Goal: Information Seeking & Learning: Learn about a topic

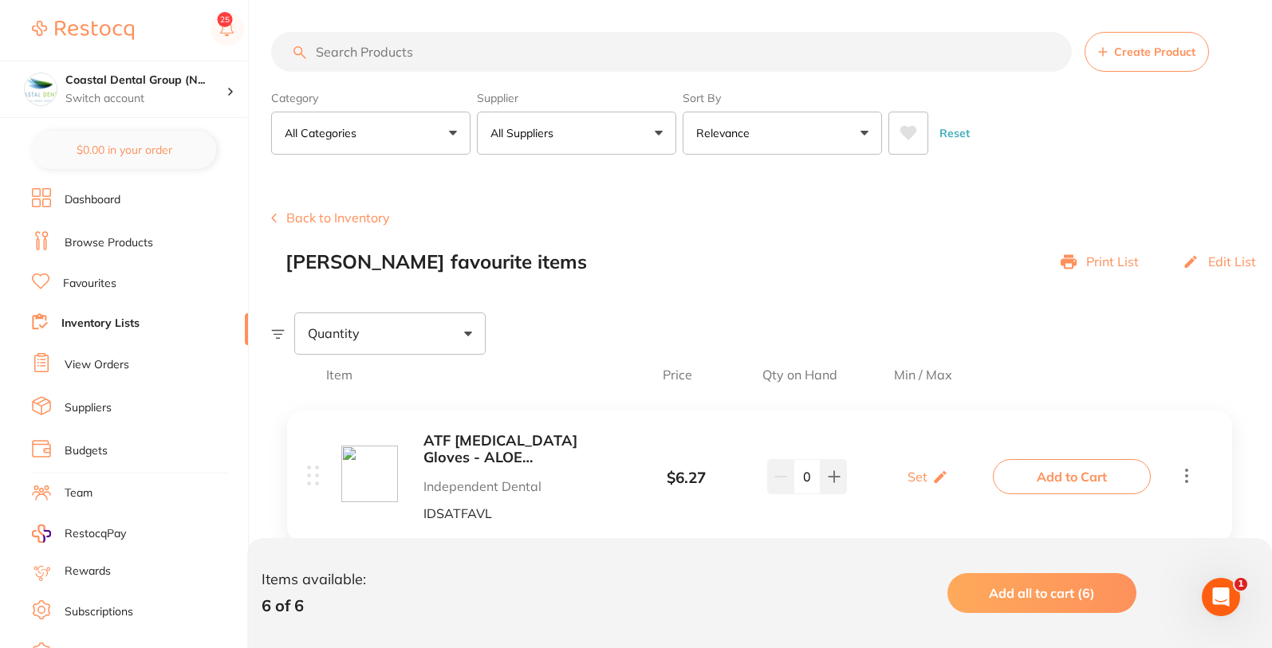
click at [916, 132] on icon at bounding box center [909, 133] width 18 height 16
click at [85, 242] on link "Browse Products" at bounding box center [109, 243] width 89 height 16
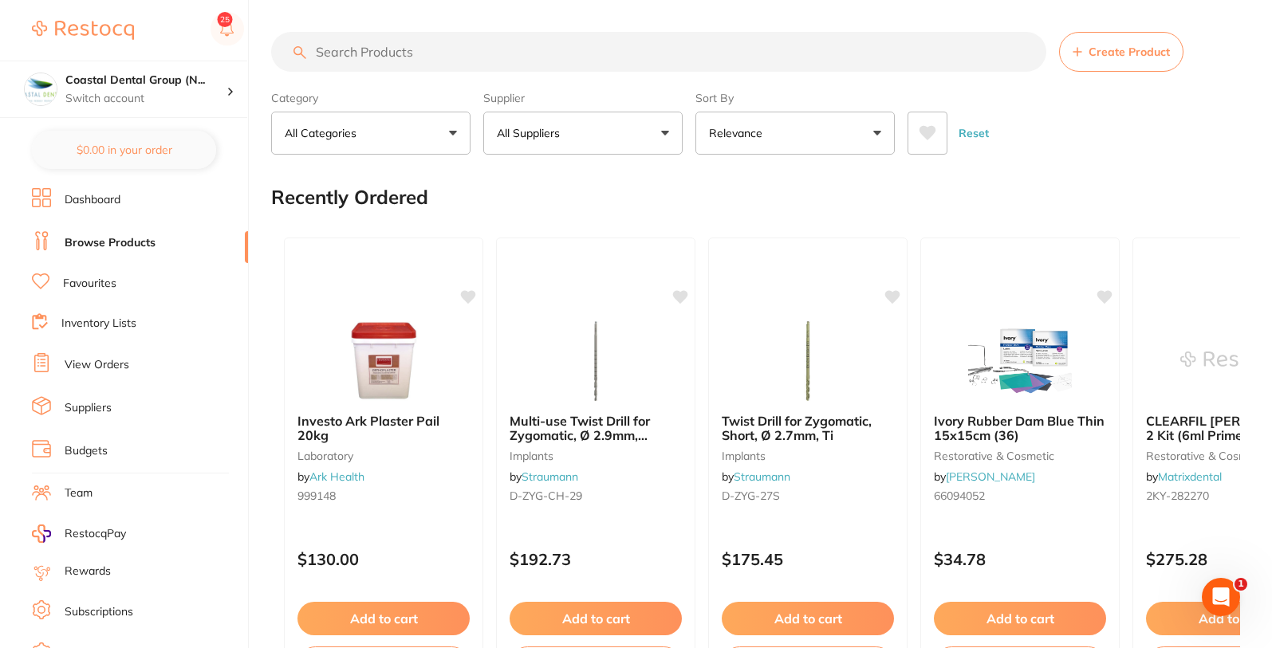
click at [923, 136] on icon at bounding box center [927, 133] width 17 height 14
click at [933, 135] on icon at bounding box center [927, 133] width 17 height 14
click at [608, 137] on button "All Suppliers" at bounding box center [582, 133] width 199 height 43
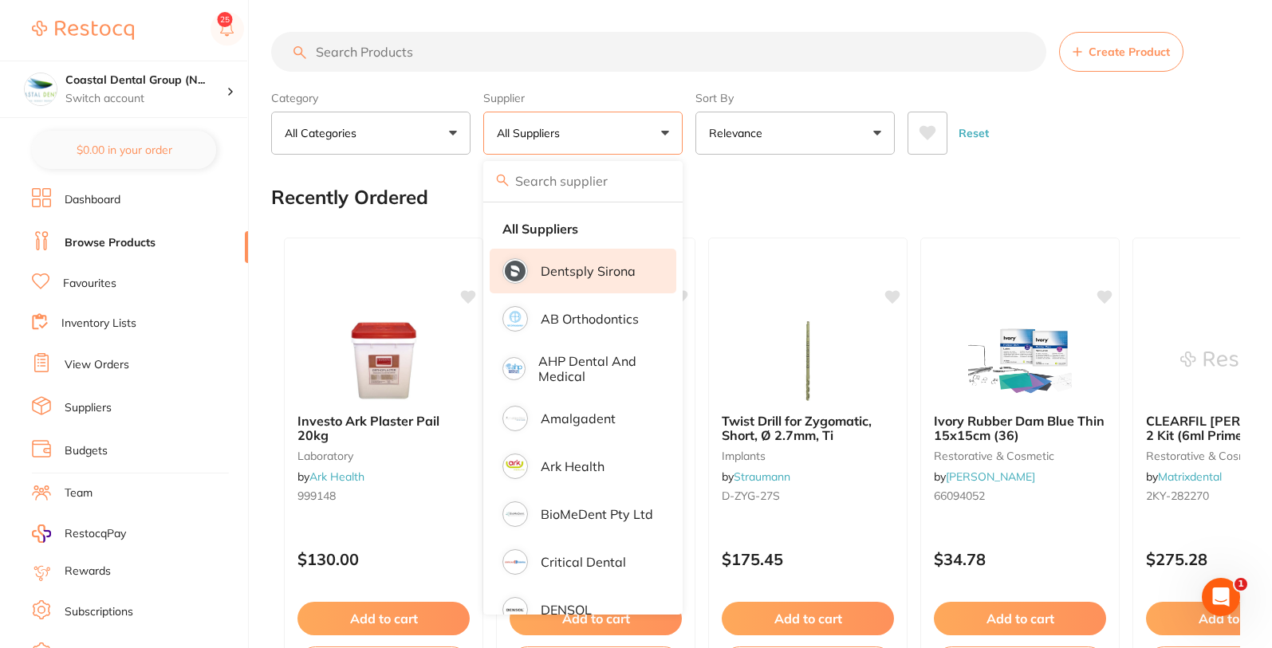
click at [588, 269] on p "Dentsply Sirona" at bounding box center [588, 271] width 95 height 14
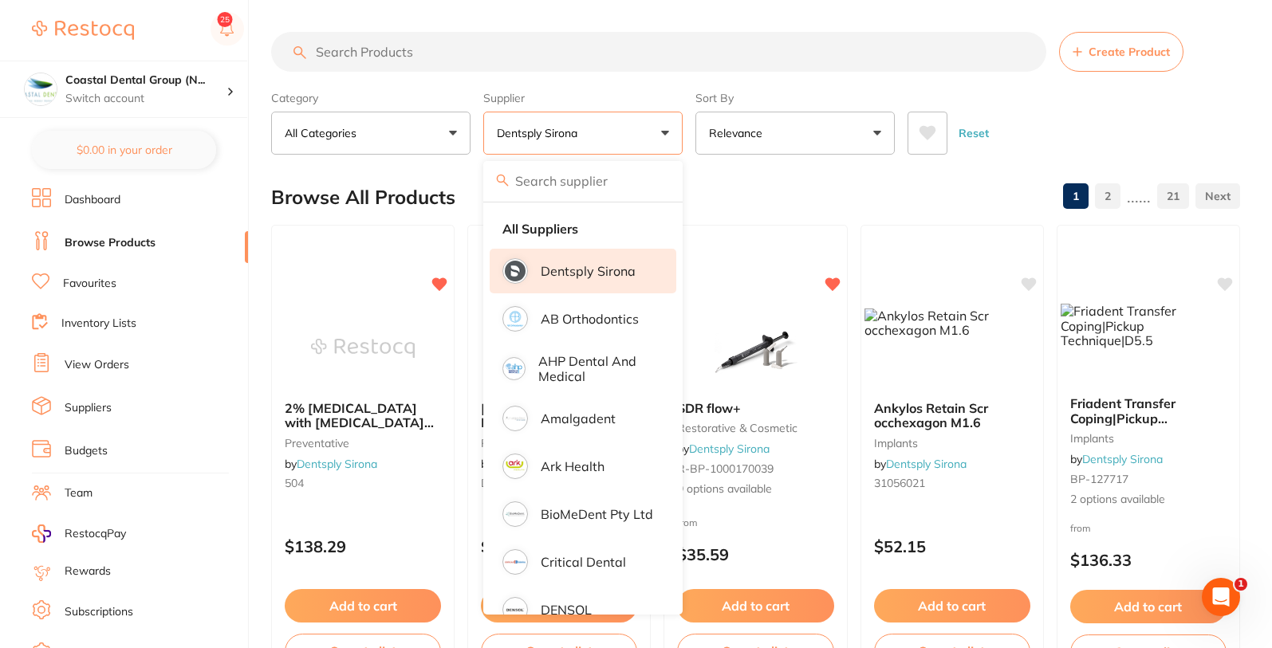
click at [1036, 127] on div "Reset" at bounding box center [1068, 127] width 320 height 56
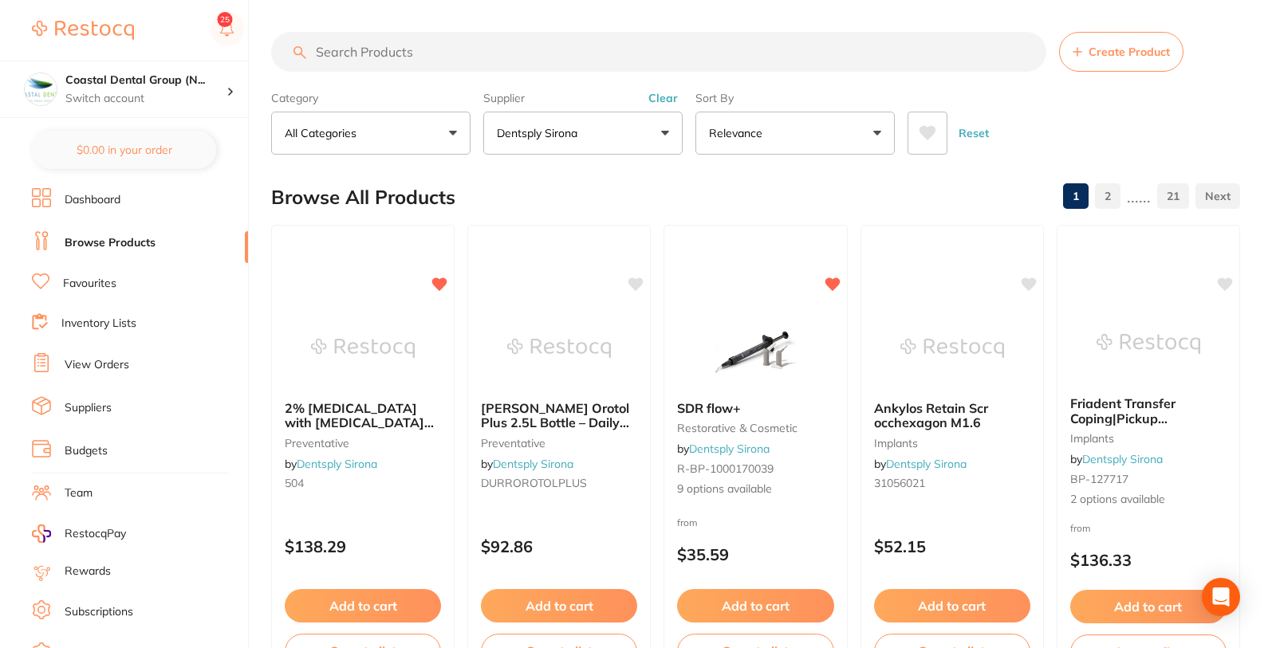
click at [931, 136] on icon at bounding box center [927, 133] width 17 height 14
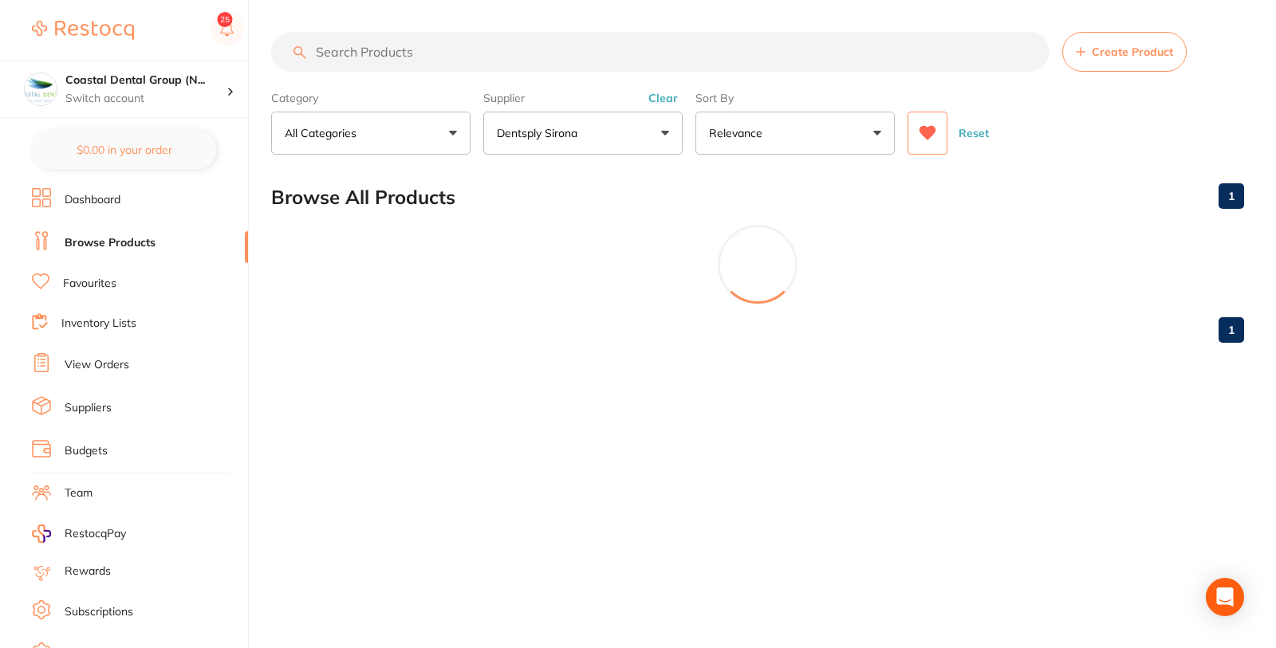
click at [926, 137] on icon at bounding box center [927, 133] width 17 height 14
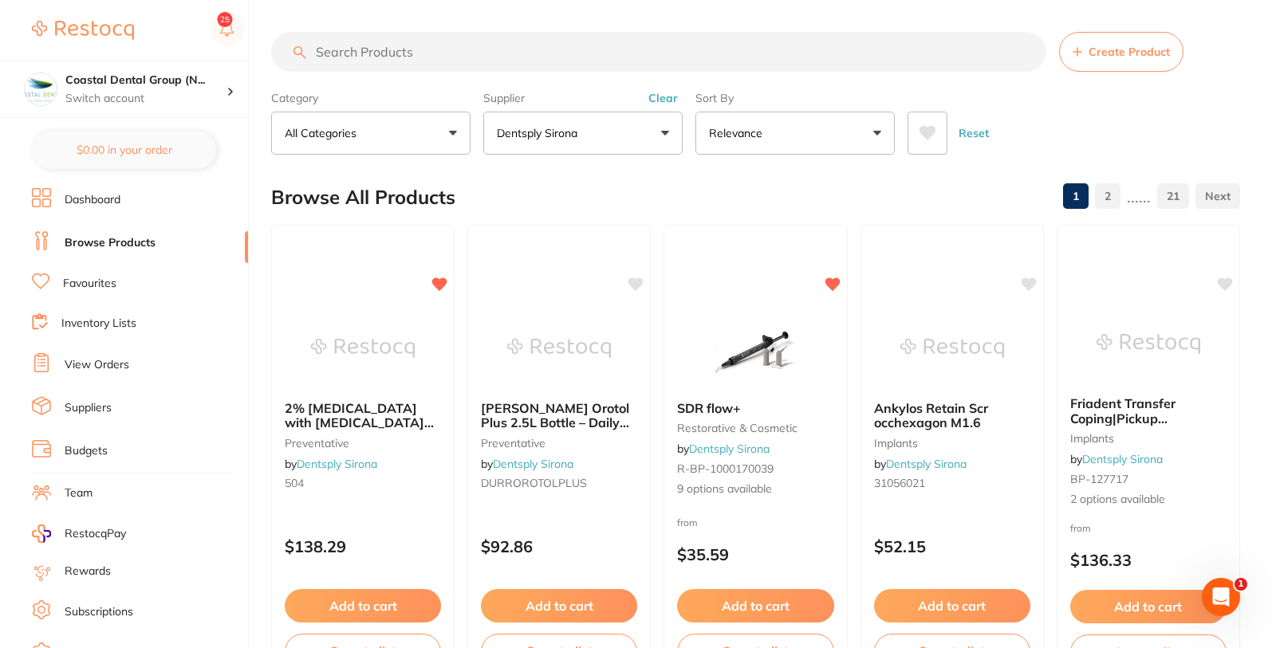
click at [641, 131] on button "Dentsply Sirona" at bounding box center [582, 133] width 199 height 43
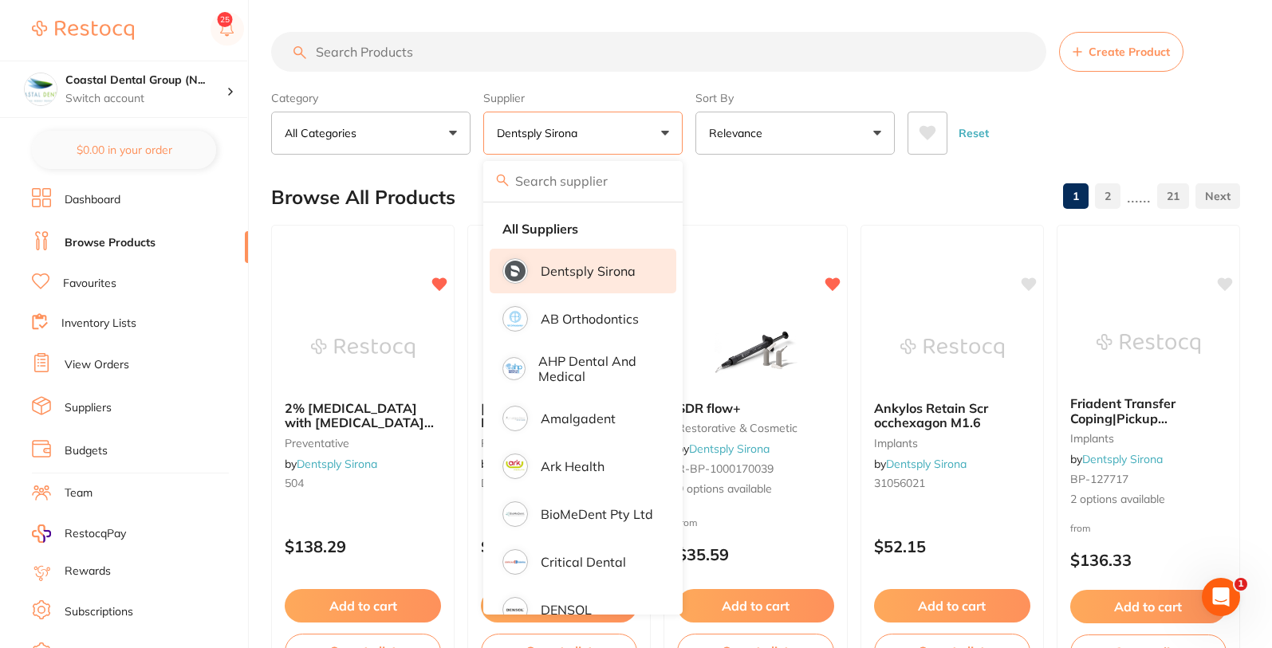
click at [573, 273] on p "Dentsply Sirona" at bounding box center [588, 271] width 95 height 14
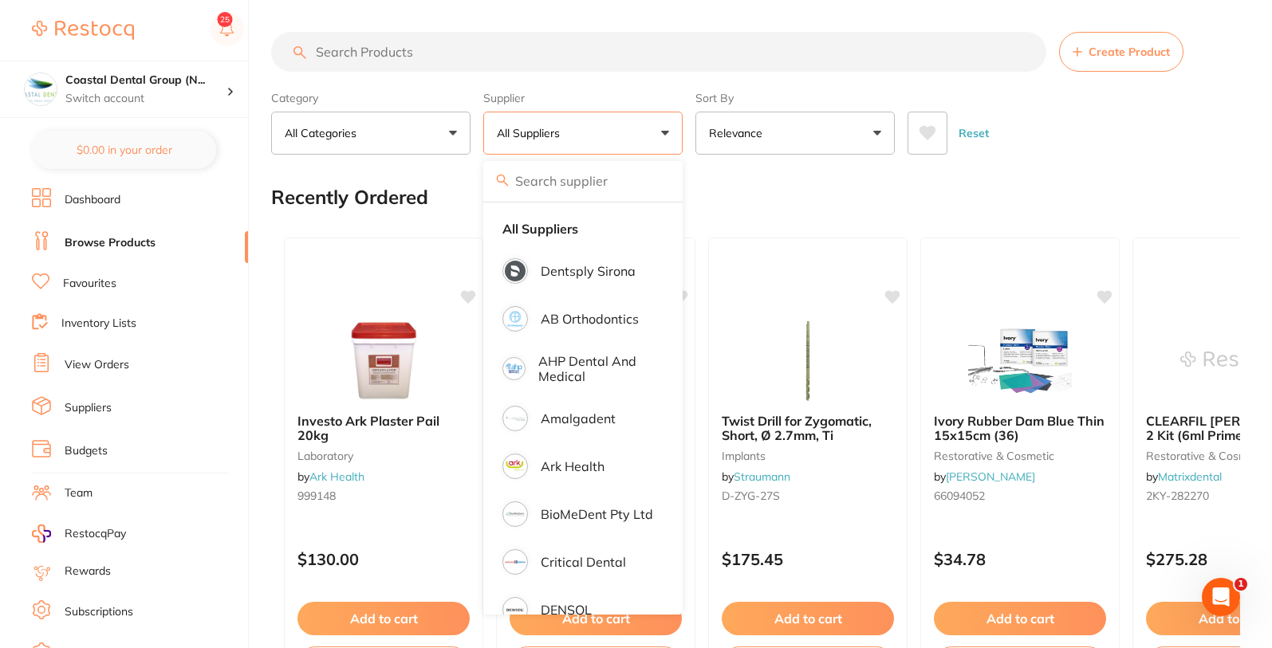
click at [1108, 124] on div "Reset" at bounding box center [1068, 127] width 320 height 56
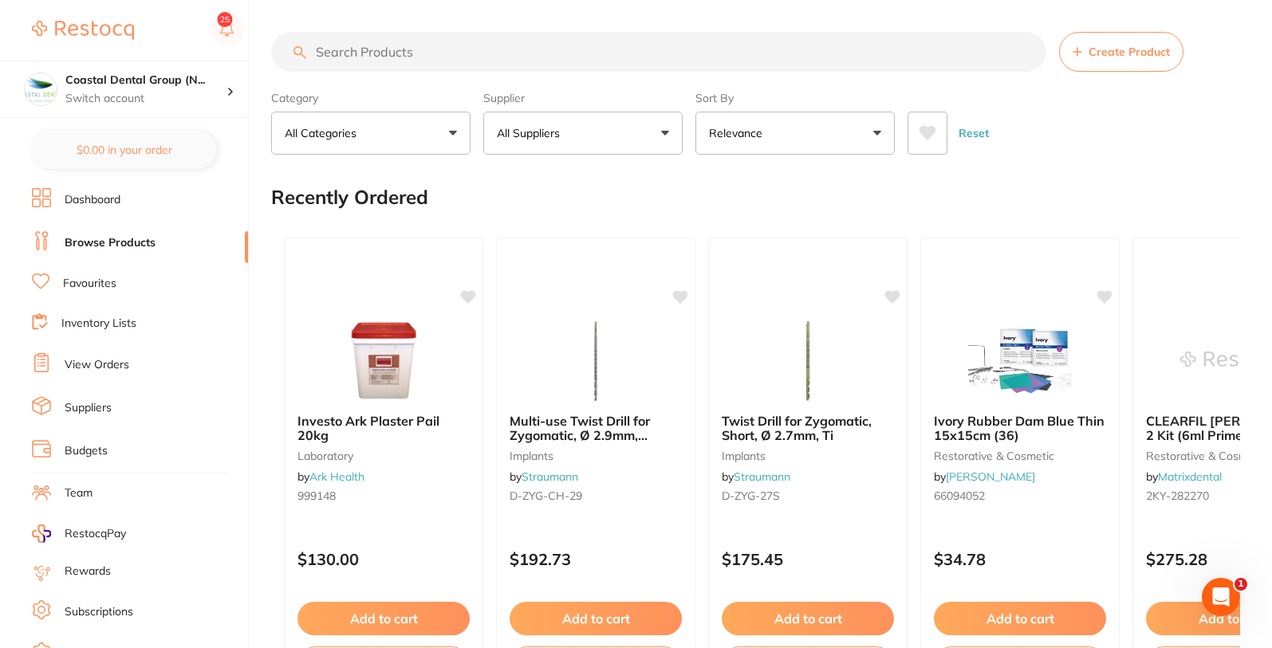
click at [129, 246] on link "Browse Products" at bounding box center [110, 243] width 91 height 16
click at [923, 140] on icon at bounding box center [928, 133] width 18 height 16
drag, startPoint x: 927, startPoint y: 134, endPoint x: 918, endPoint y: 139, distance: 10.0
click at [927, 134] on icon at bounding box center [927, 133] width 17 height 14
click at [595, 136] on button "All Suppliers" at bounding box center [582, 133] width 199 height 43
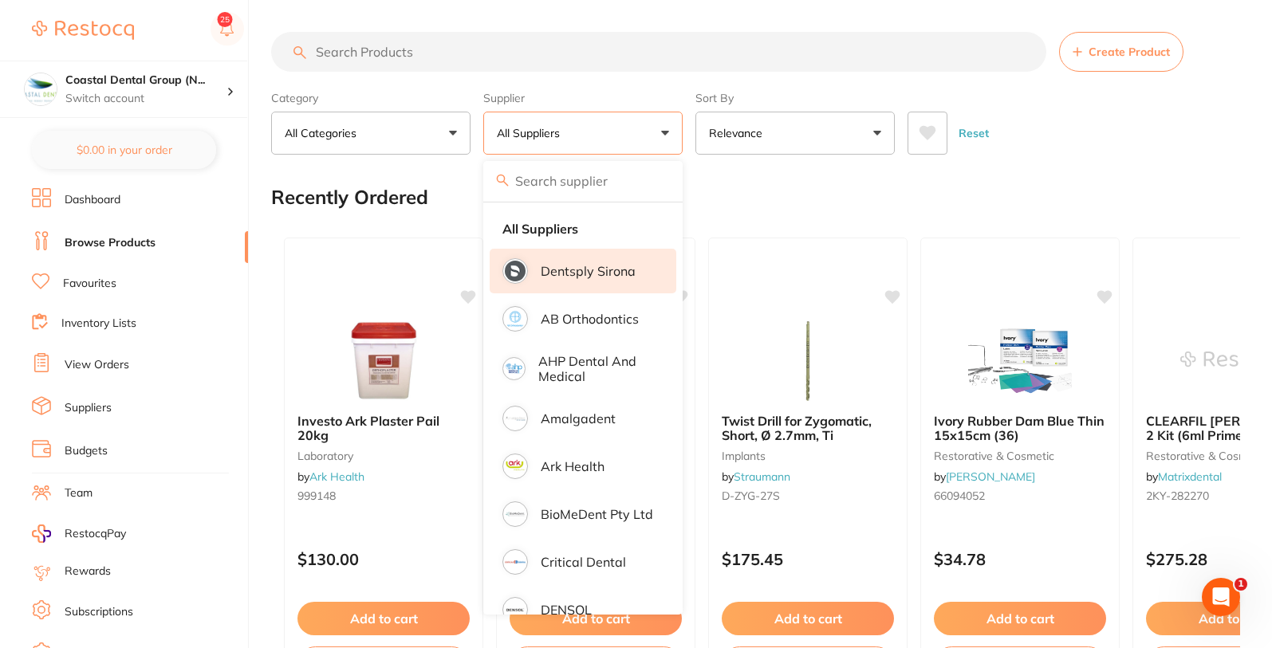
click at [583, 278] on p "Dentsply Sirona" at bounding box center [588, 271] width 95 height 14
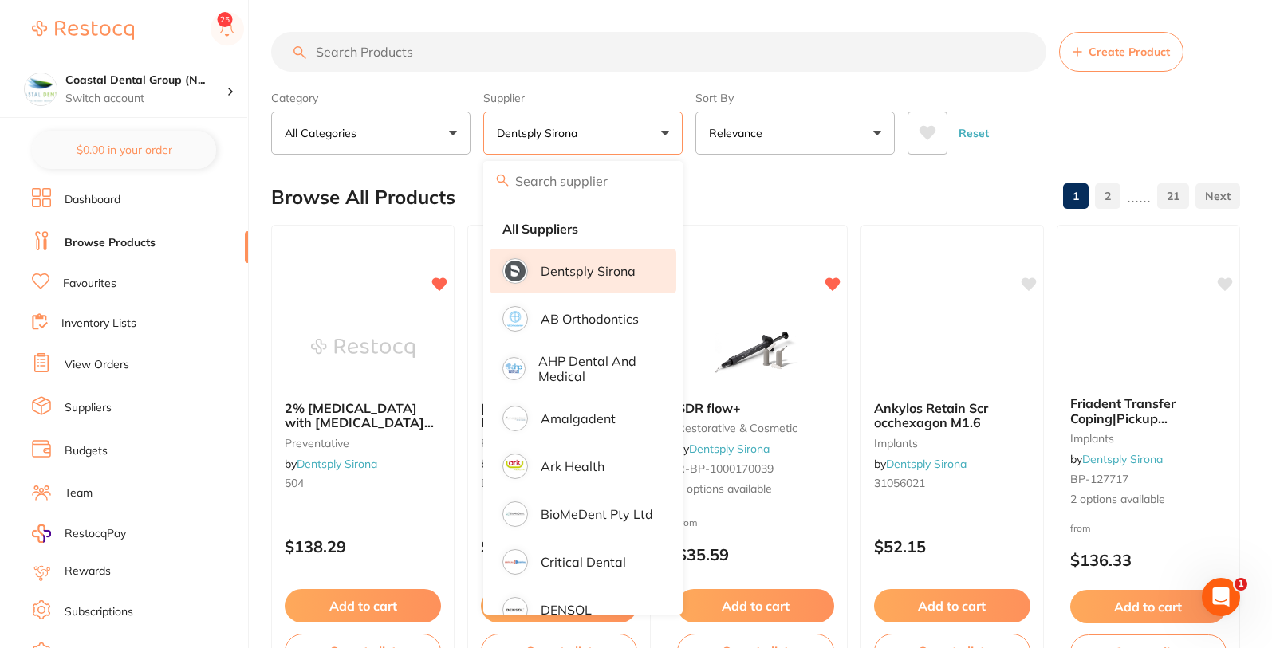
click at [1082, 120] on div "Reset" at bounding box center [1068, 127] width 320 height 56
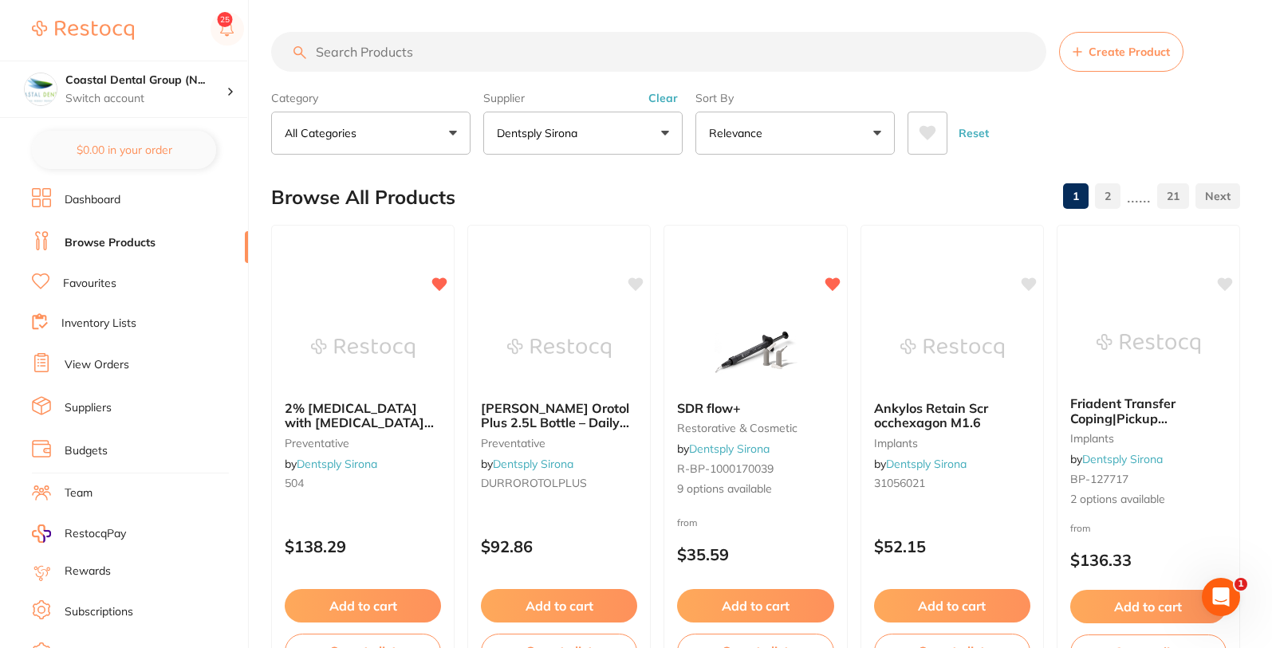
click at [922, 133] on icon at bounding box center [927, 133] width 17 height 14
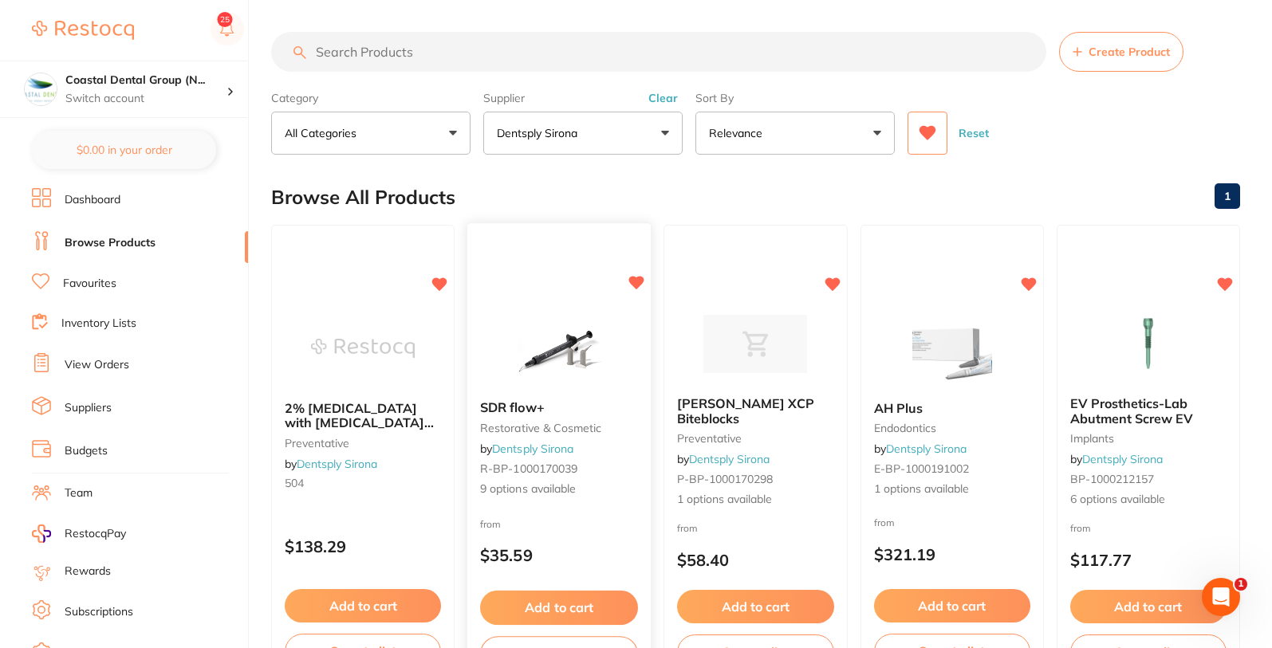
click at [634, 288] on icon at bounding box center [636, 283] width 16 height 16
click at [633, 282] on icon at bounding box center [636, 283] width 15 height 14
